Goal: Check status: Check status

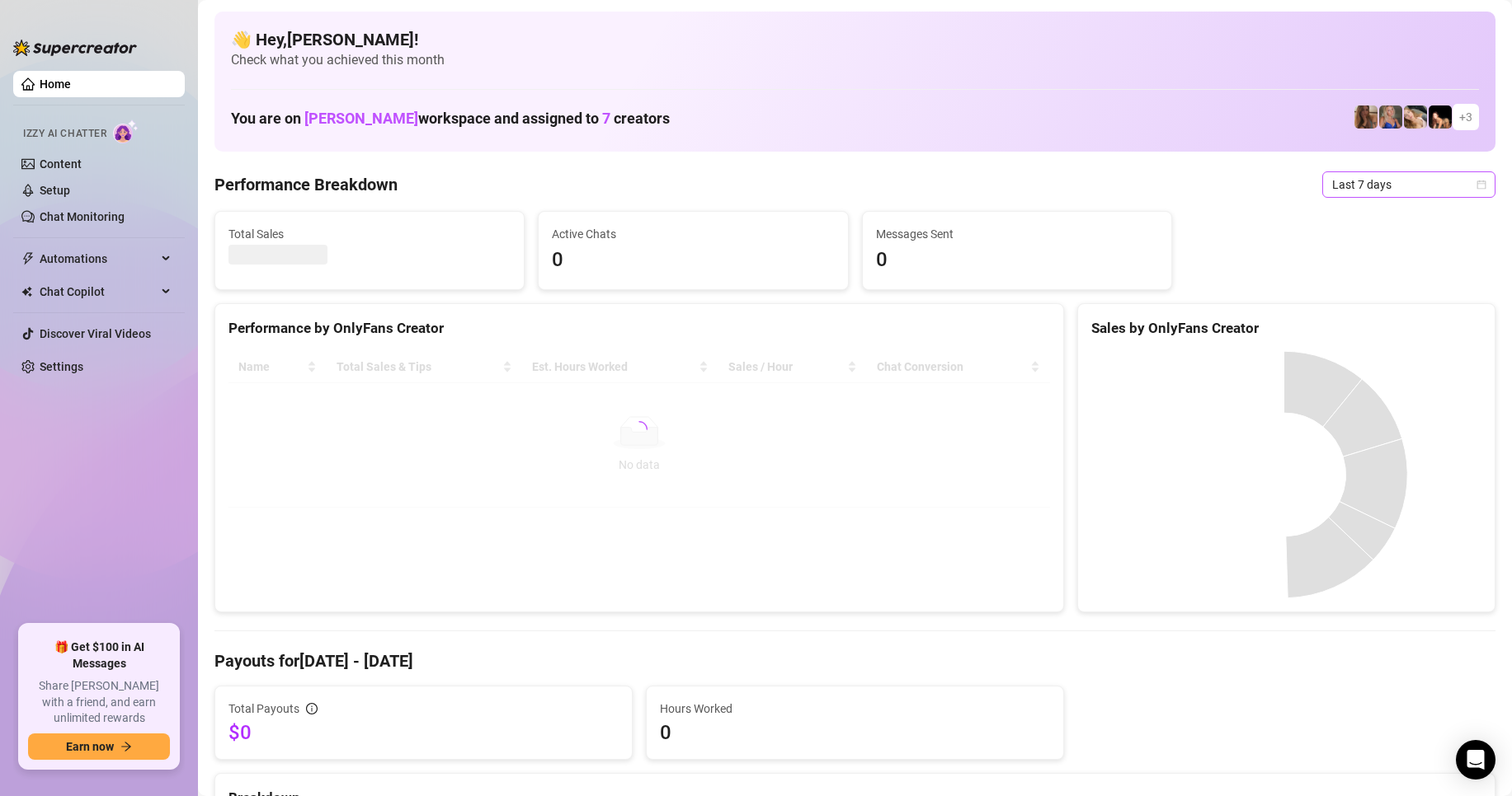
click at [1412, 189] on span "Last 7 days" at bounding box center [1408, 185] width 153 height 25
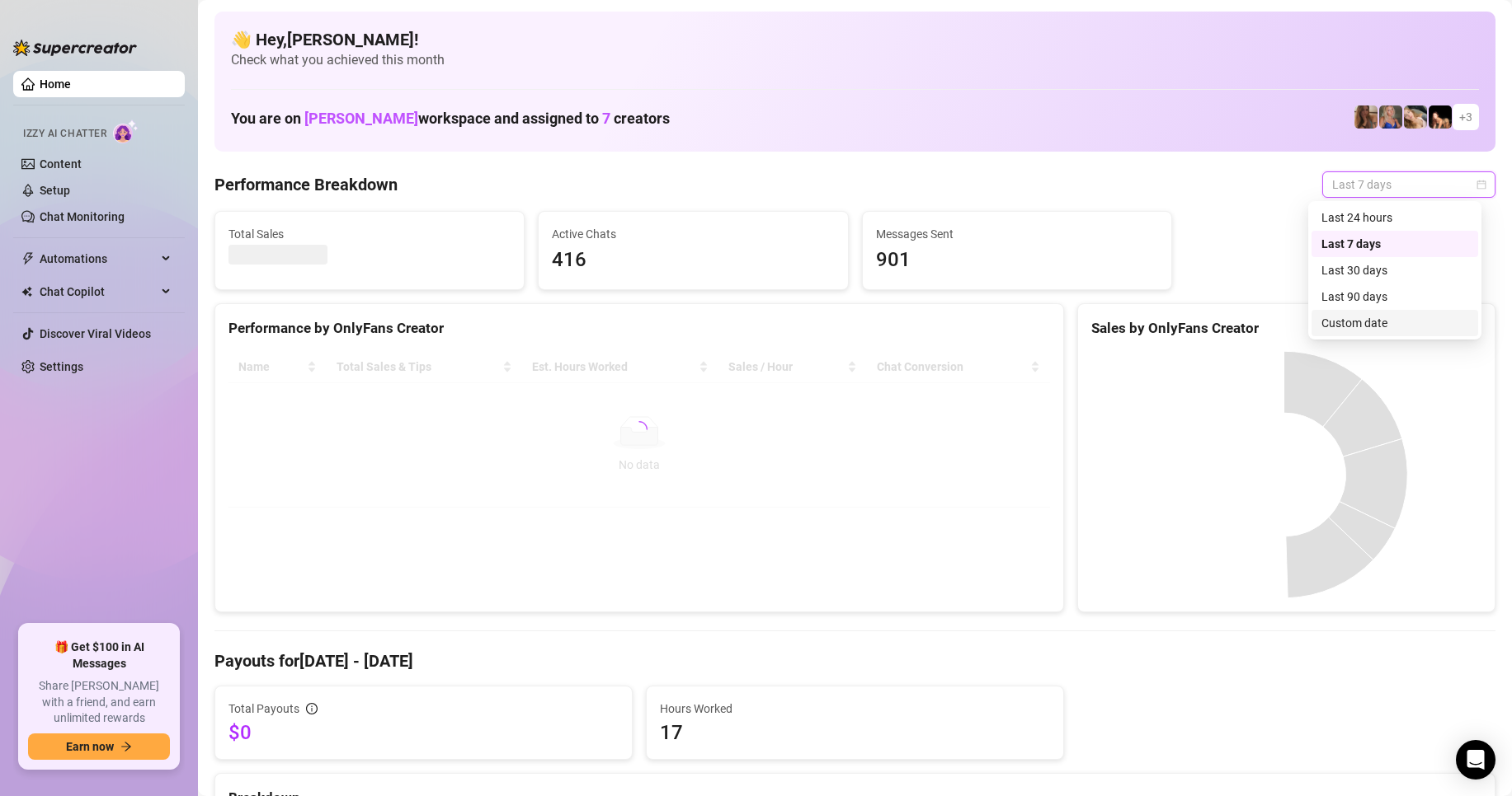
click at [1387, 317] on div "Custom date" at bounding box center [1395, 323] width 147 height 18
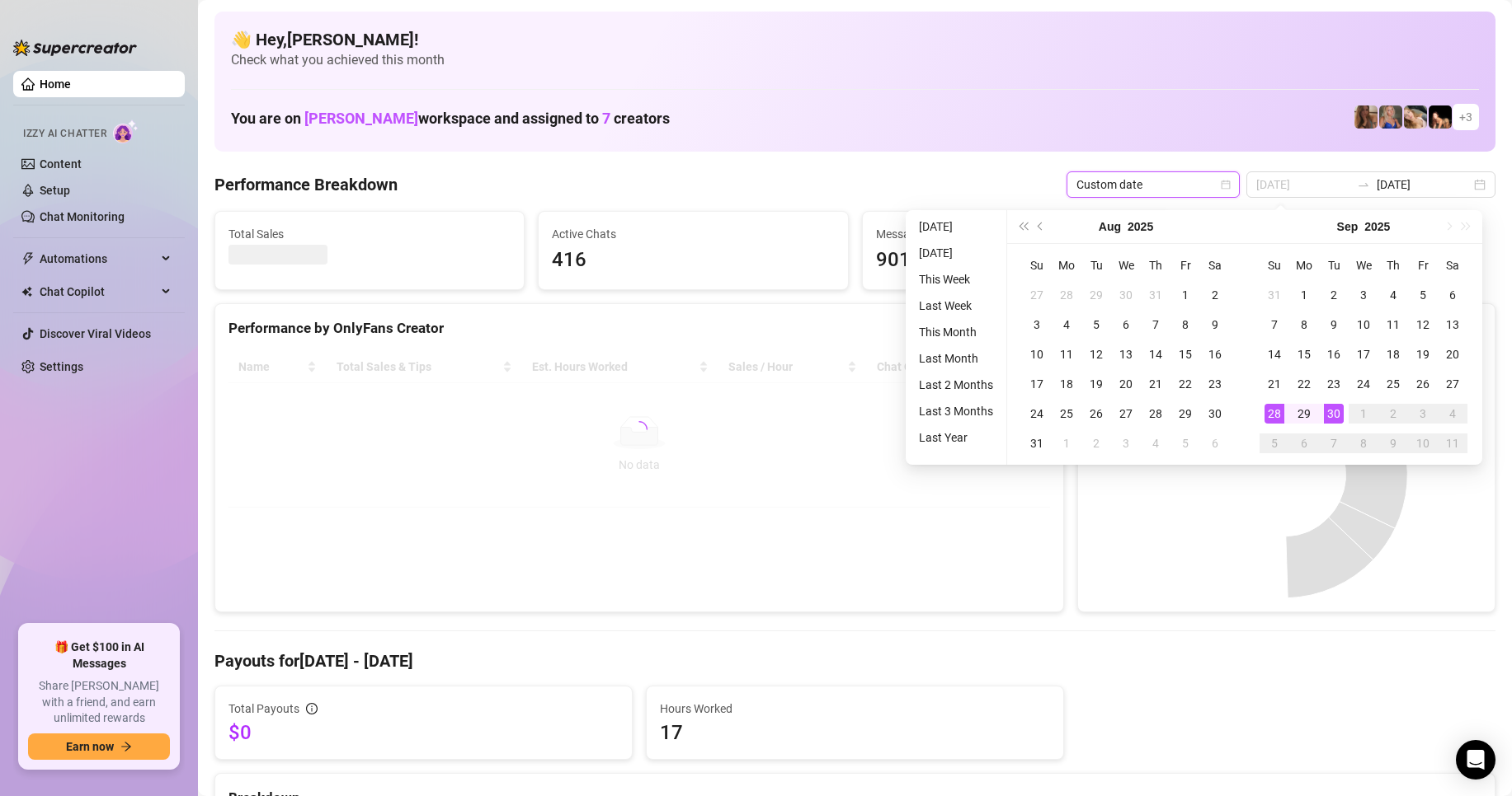
click at [1269, 414] on div "28" at bounding box center [1274, 414] width 20 height 20
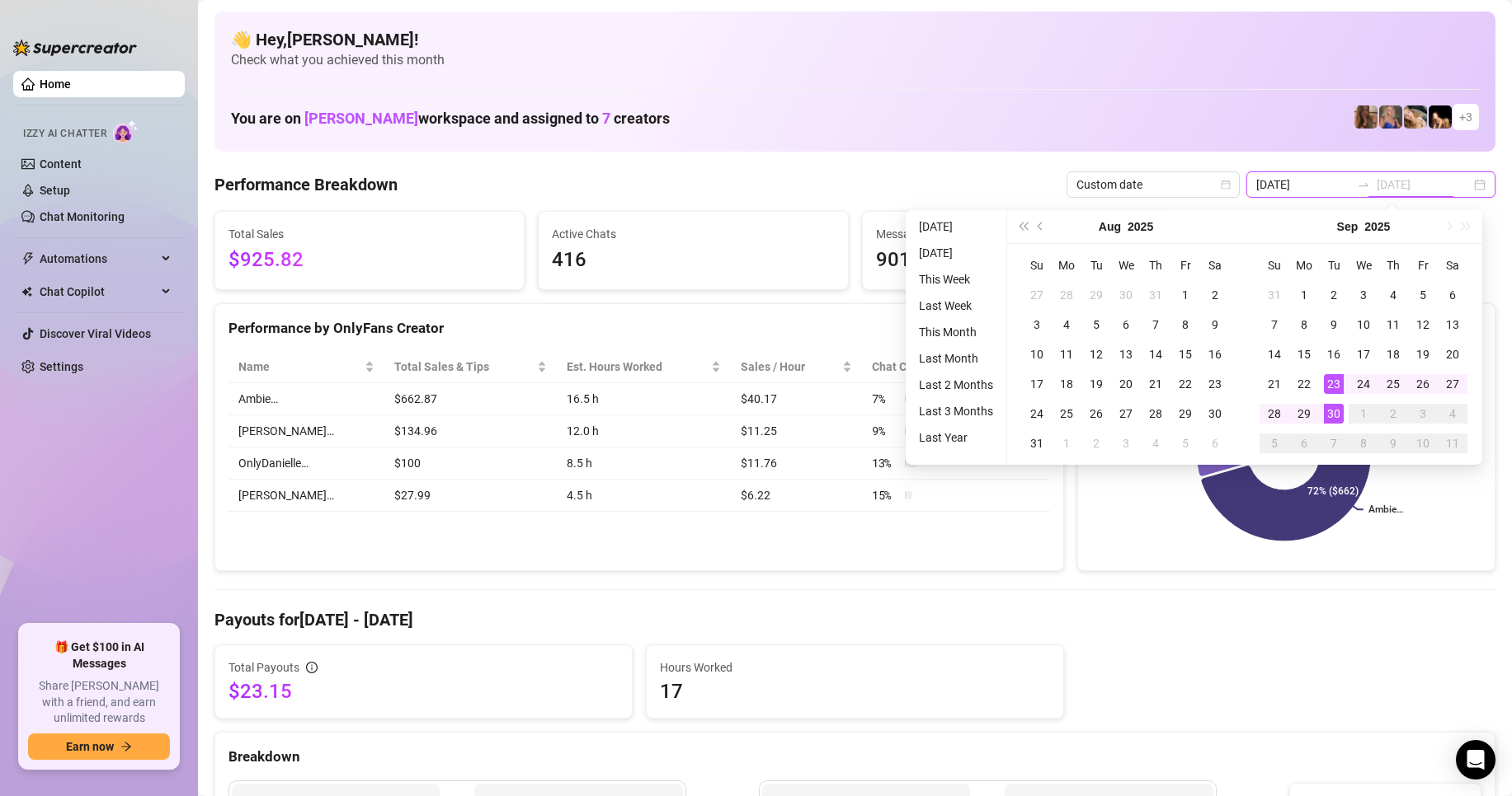
type input "[DATE]"
click at [1448, 382] on div "27" at bounding box center [1452, 384] width 20 height 20
type input "[DATE]"
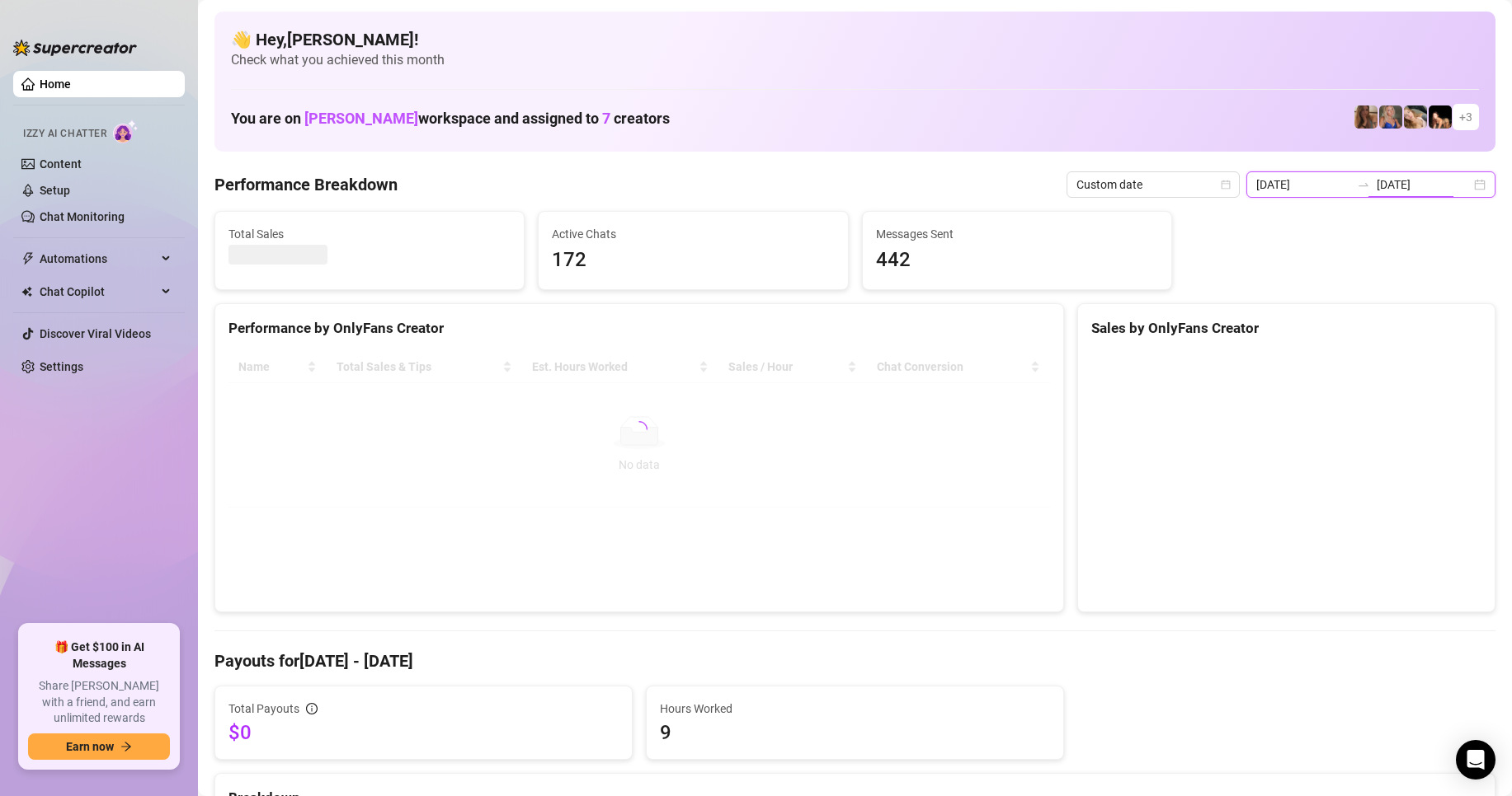
click at [1415, 190] on input "[DATE]" at bounding box center [1423, 184] width 94 height 18
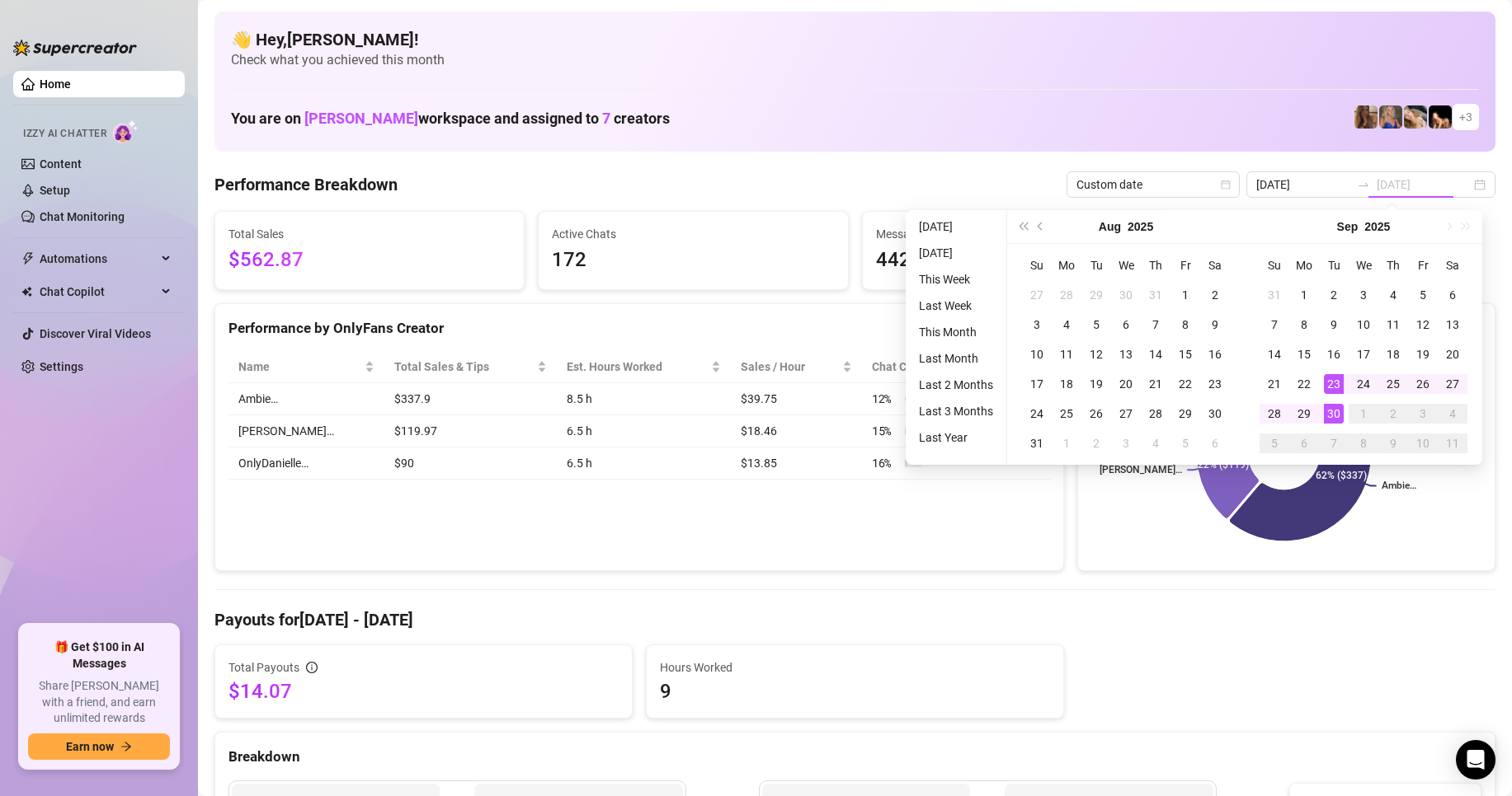
click at [1336, 417] on div "30" at bounding box center [1333, 414] width 20 height 20
type input "[DATE]"
click at [1302, 186] on input "[DATE]" at bounding box center [1303, 184] width 94 height 18
type input "[DATE]"
click at [1457, 385] on div "27" at bounding box center [1452, 384] width 20 height 20
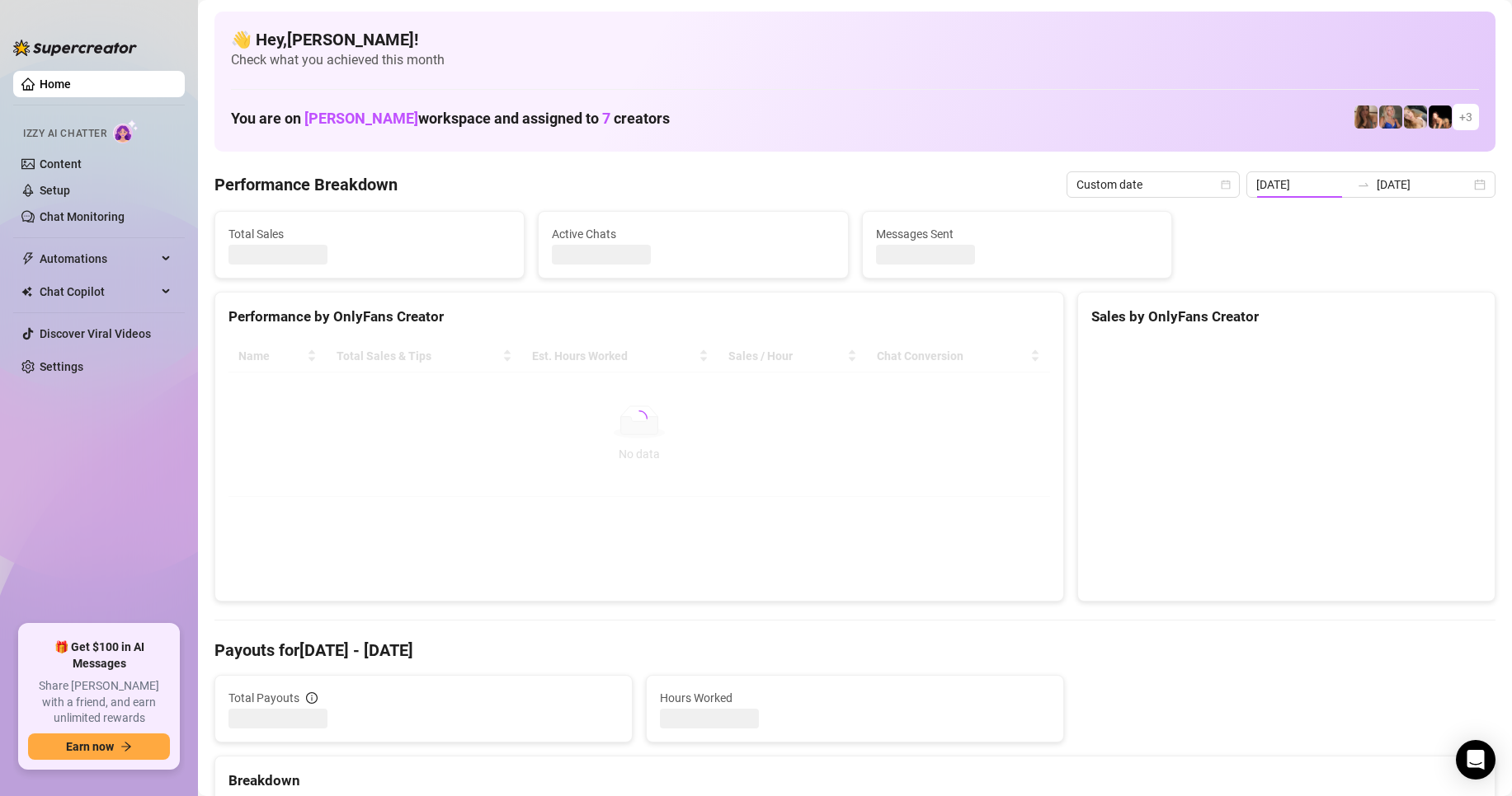
type input "[DATE]"
click at [1406, 190] on input "[DATE]" at bounding box center [1423, 184] width 94 height 18
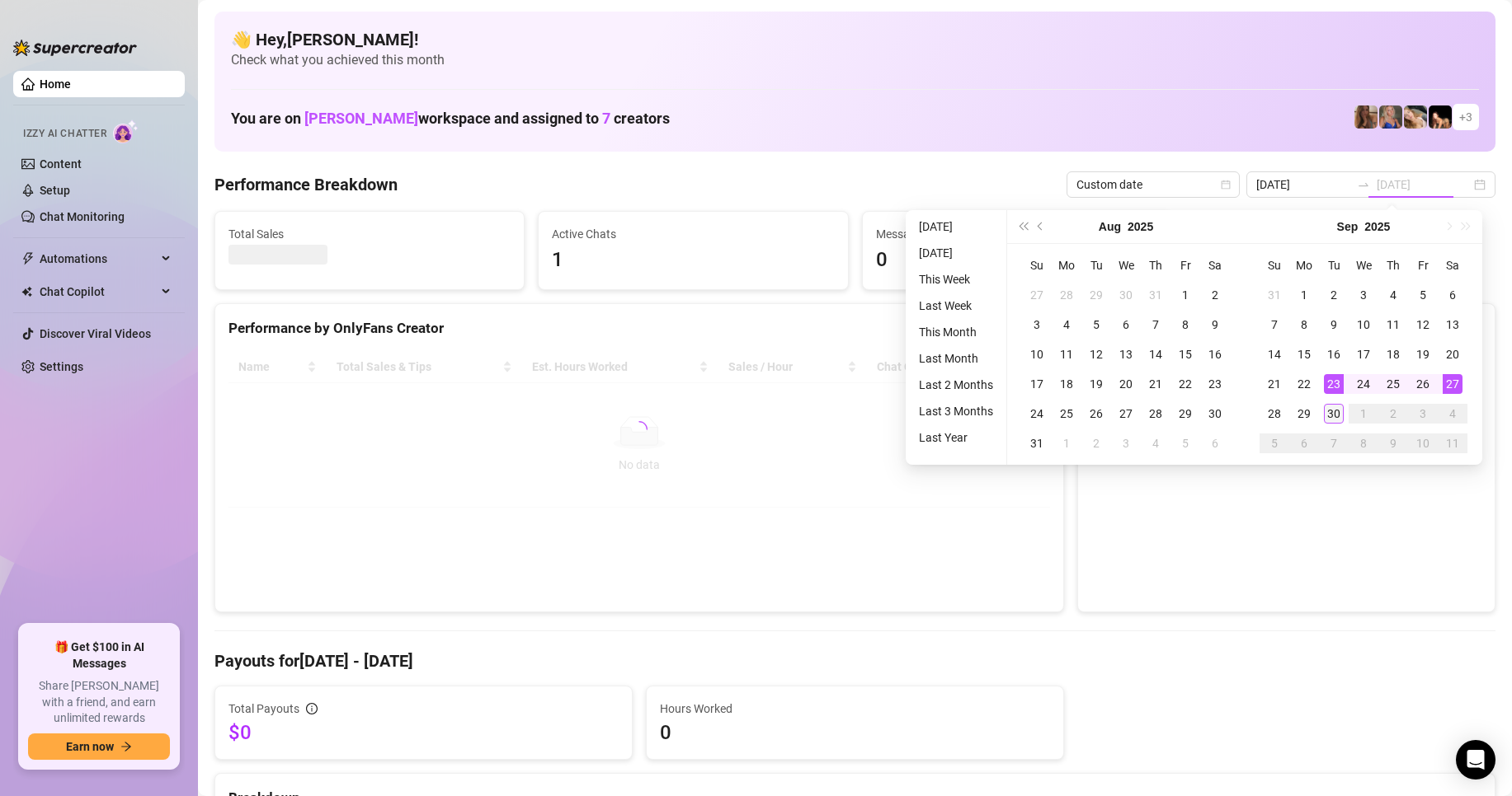
click at [1336, 411] on div "30" at bounding box center [1333, 414] width 20 height 20
type input "[DATE]"
click at [1329, 410] on div "30" at bounding box center [1333, 414] width 20 height 20
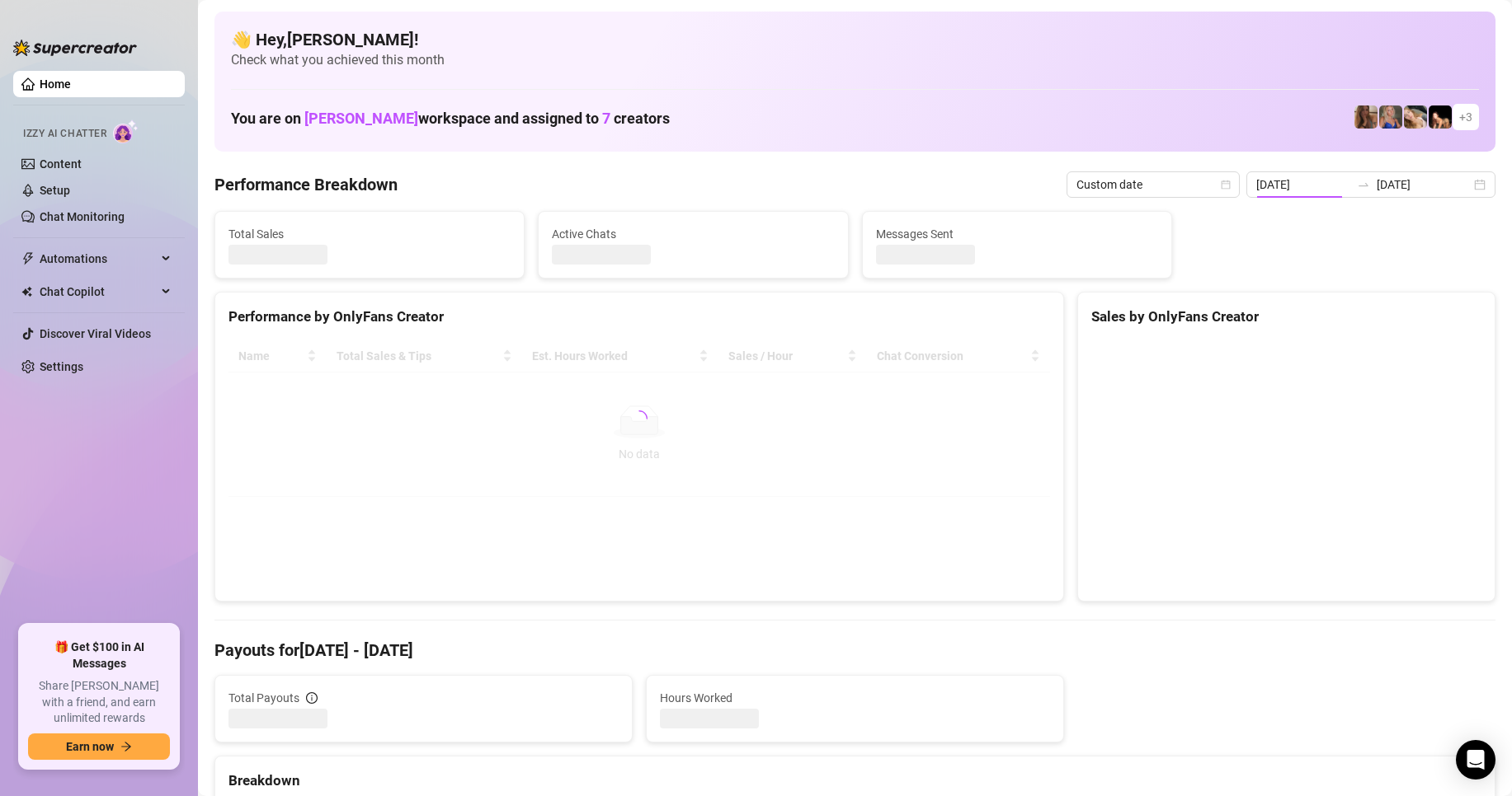
type input "[DATE]"
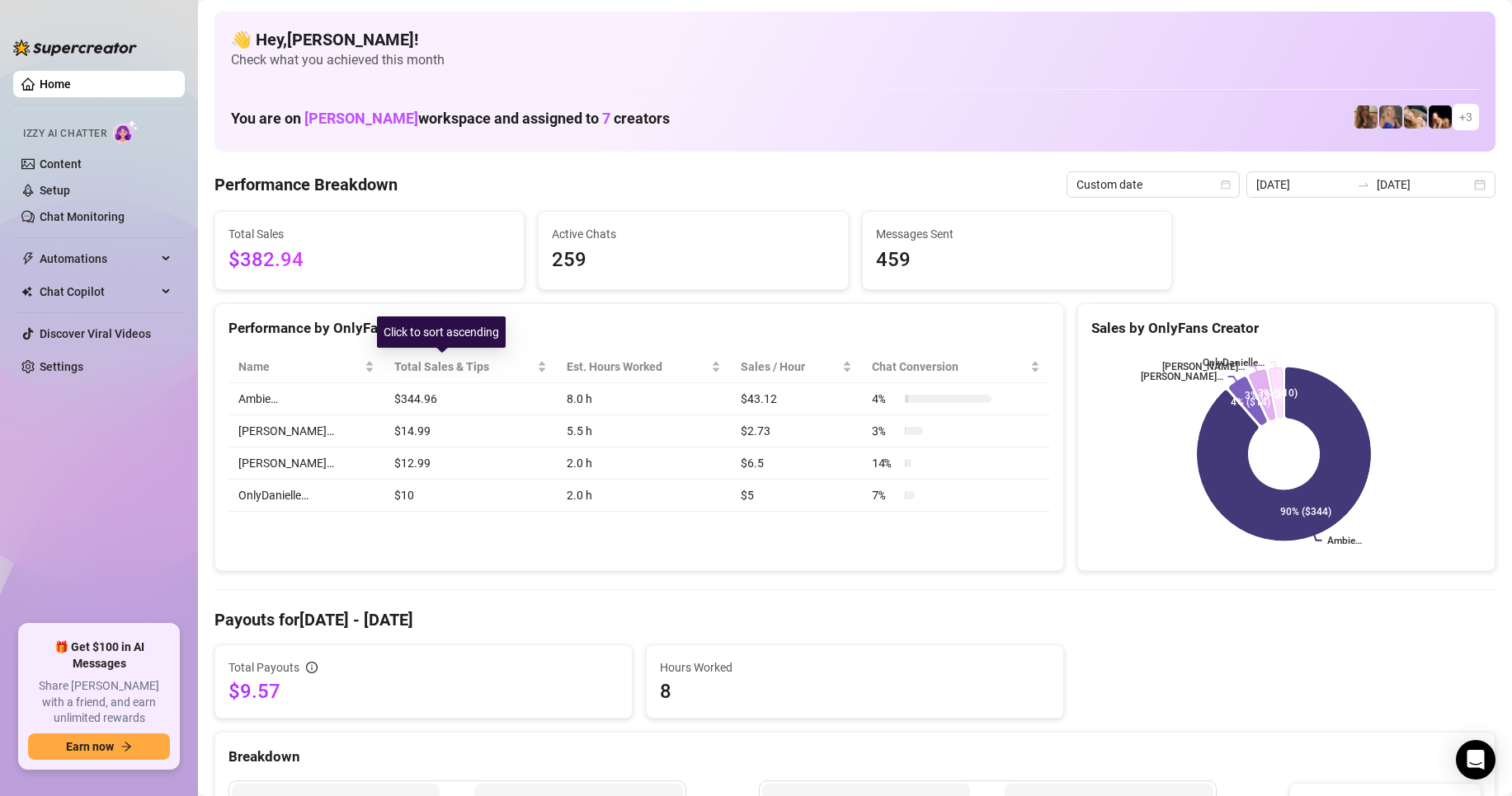
drag, startPoint x: 500, startPoint y: 353, endPoint x: 285, endPoint y: 317, distance: 218.0
